Goal: Information Seeking & Learning: Learn about a topic

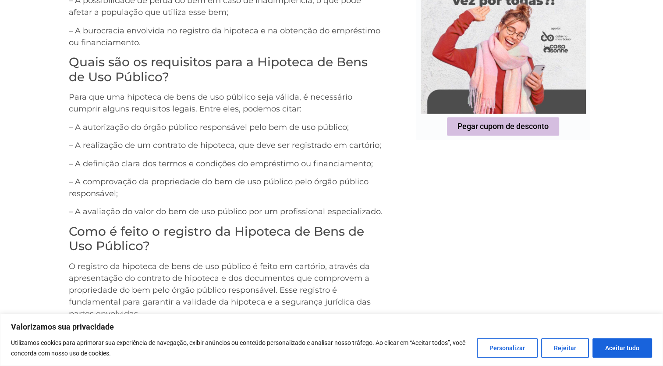
scroll to position [879, 0]
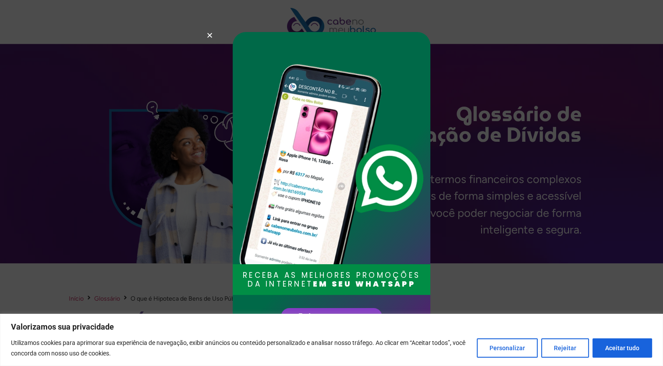
click at [211, 38] on icon "Close" at bounding box center [209, 35] width 7 height 7
